Goal: Navigation & Orientation: Find specific page/section

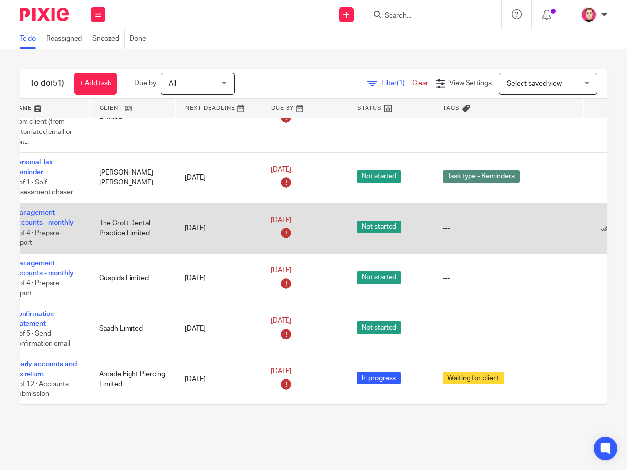
scroll to position [895, 129]
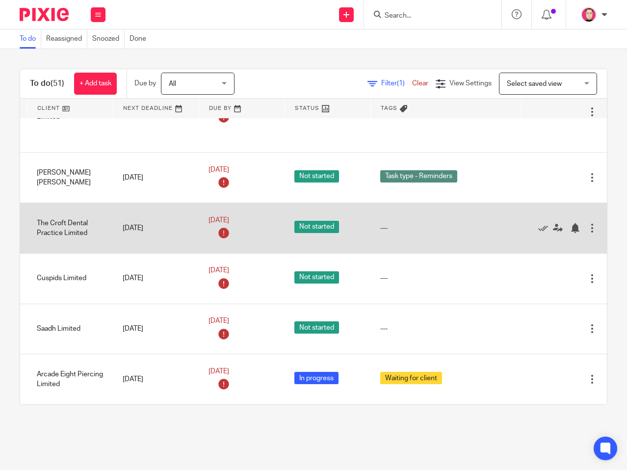
drag, startPoint x: 210, startPoint y: 237, endPoint x: 269, endPoint y: 231, distance: 60.2
click at [538, 230] on icon at bounding box center [543, 228] width 10 height 10
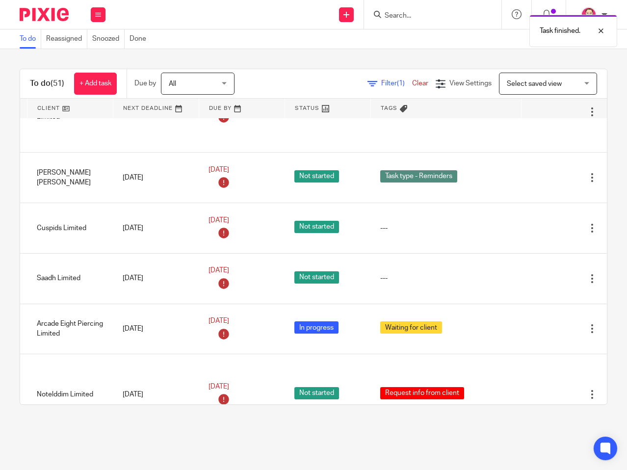
click at [538, 230] on icon at bounding box center [543, 228] width 10 height 10
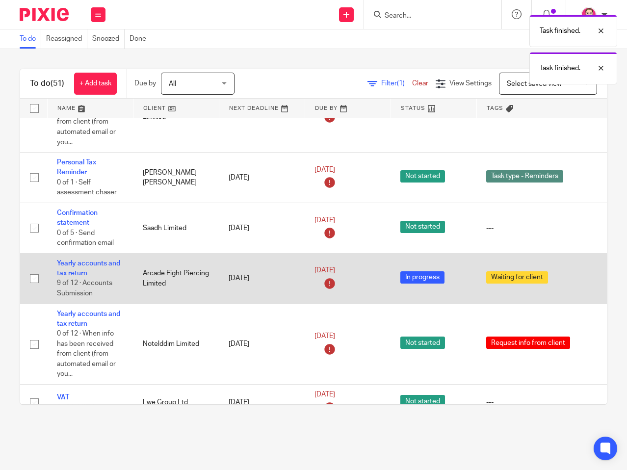
drag, startPoint x: 384, startPoint y: 250, endPoint x: 92, endPoint y: 254, distance: 291.6
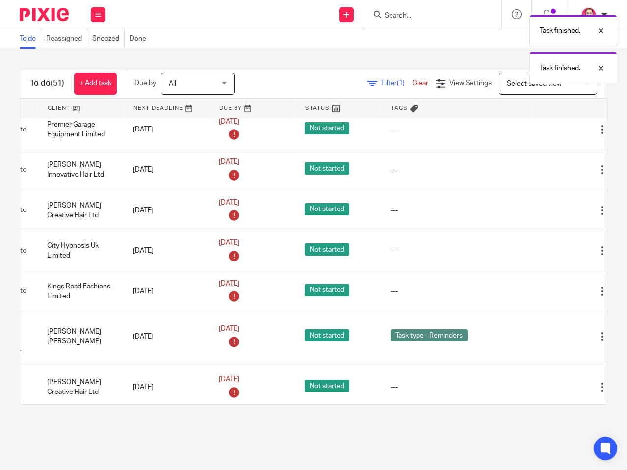
scroll to position [0, 129]
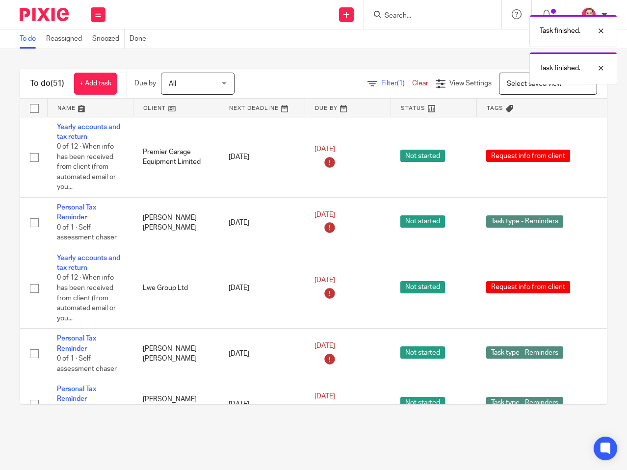
drag, startPoint x: 294, startPoint y: 209, endPoint x: 0, endPoint y: 224, distance: 294.9
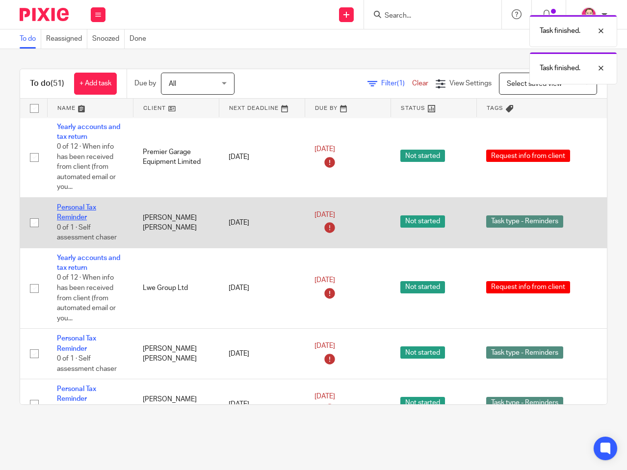
scroll to position [3, 0]
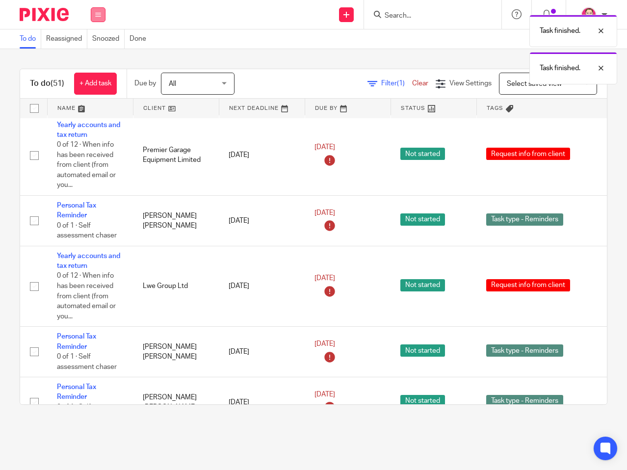
click at [98, 17] on icon at bounding box center [98, 15] width 6 height 6
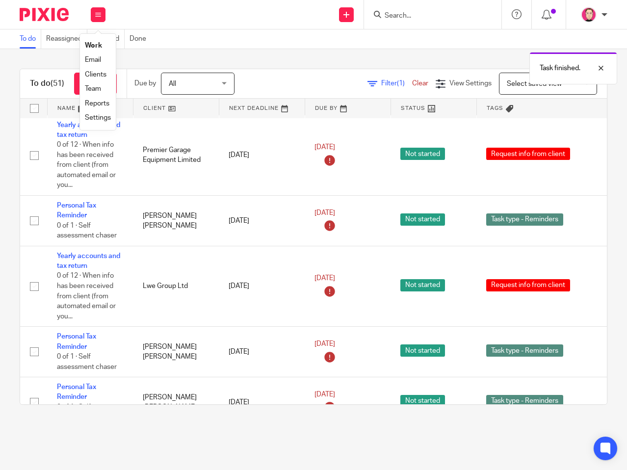
click at [103, 73] on link "Clients" at bounding box center [96, 74] width 22 height 7
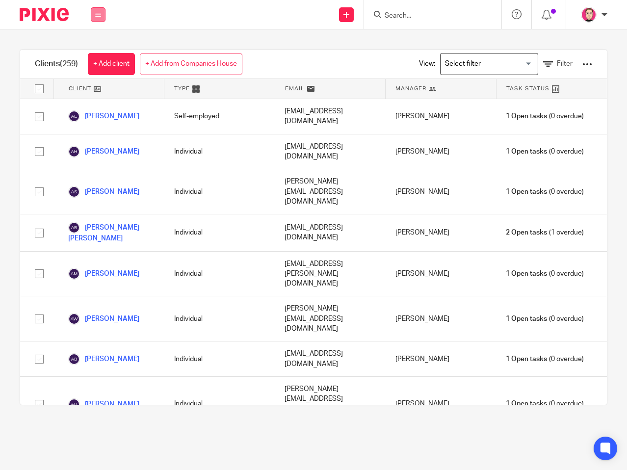
click at [98, 15] on icon at bounding box center [98, 15] width 6 height 6
click at [91, 85] on li "Team" at bounding box center [98, 89] width 26 height 14
click at [93, 87] on link "Team" at bounding box center [93, 88] width 16 height 7
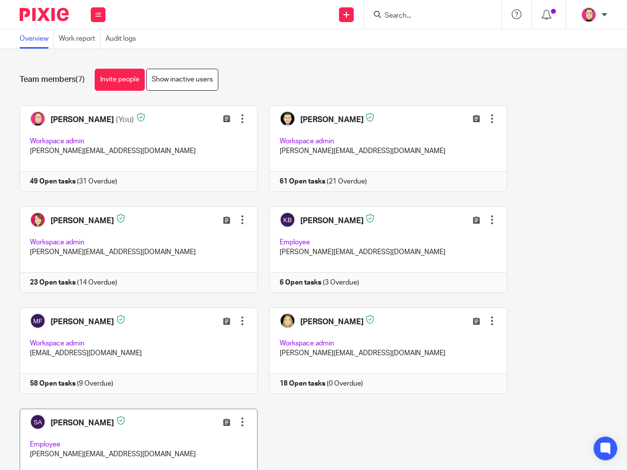
click at [135, 434] on link at bounding box center [133, 452] width 250 height 86
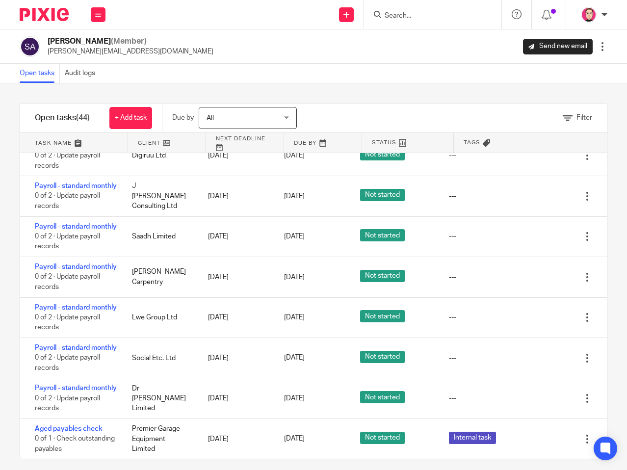
scroll to position [1522, 0]
click at [365, 67] on div "Open tasks Audit logs" at bounding box center [313, 74] width 627 height 20
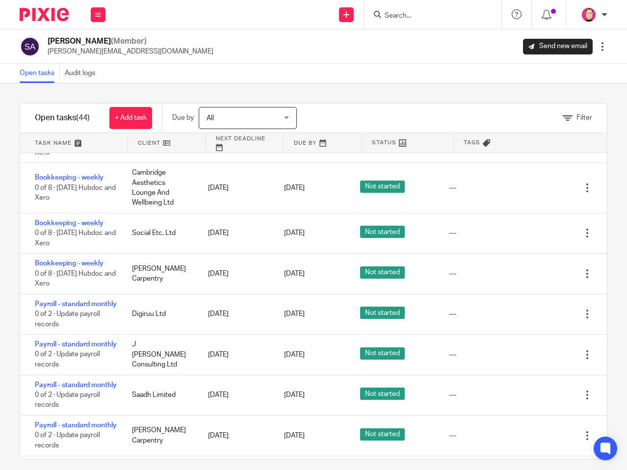
scroll to position [1064, 0]
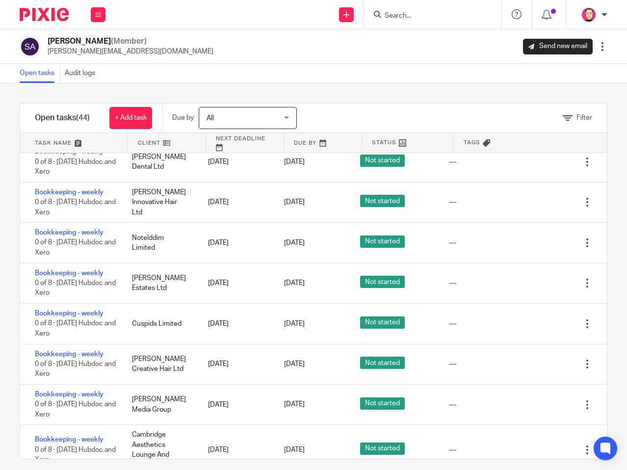
drag, startPoint x: 69, startPoint y: 20, endPoint x: 55, endPoint y: 18, distance: 13.8
click at [68, 20] on link at bounding box center [46, 14] width 52 height 13
click at [55, 18] on img at bounding box center [44, 14] width 49 height 13
